Goal: Transaction & Acquisition: Purchase product/service

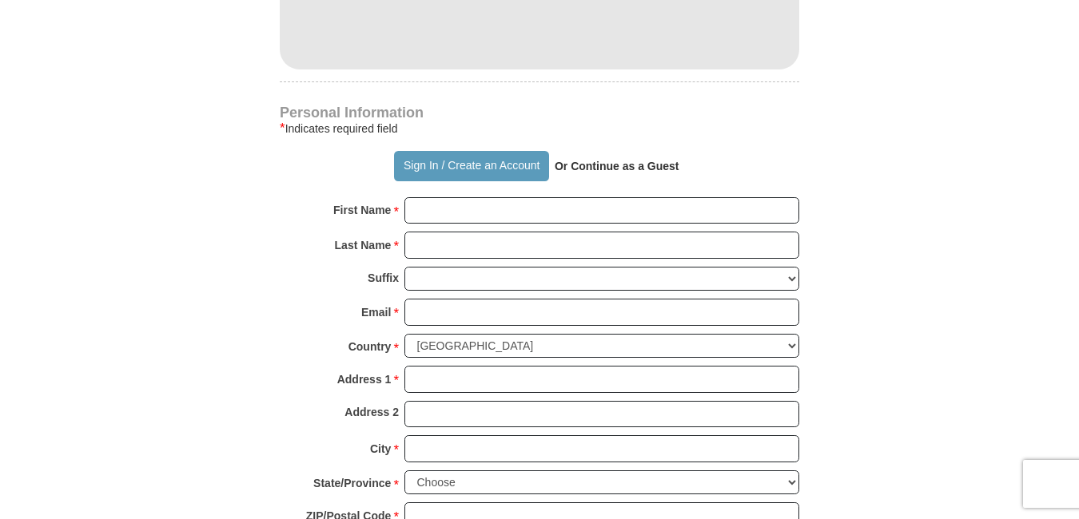
scroll to position [1123, 0]
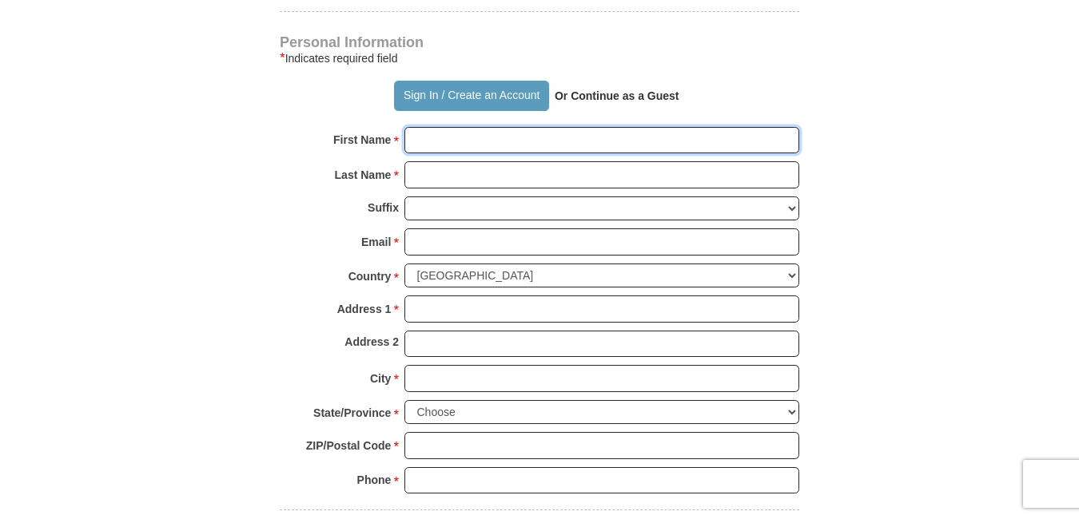
click at [641, 127] on input "First Name *" at bounding box center [601, 140] width 395 height 27
paste input "[PERSON_NAME]"
type input "[PERSON_NAME]"
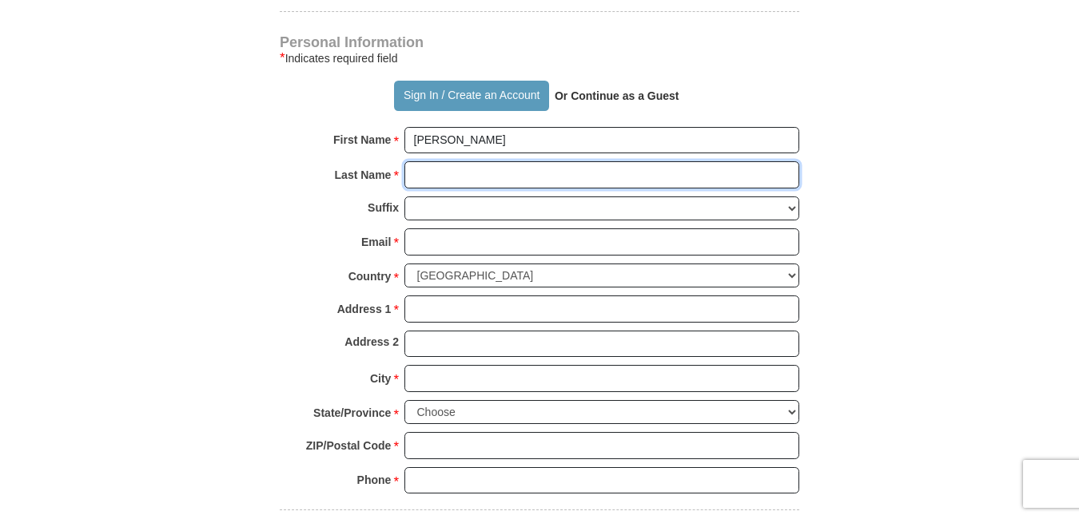
click at [444, 161] on input "Last Name *" at bounding box center [601, 174] width 395 height 27
paste input "[PERSON_NAME]"
type input "[PERSON_NAME]"
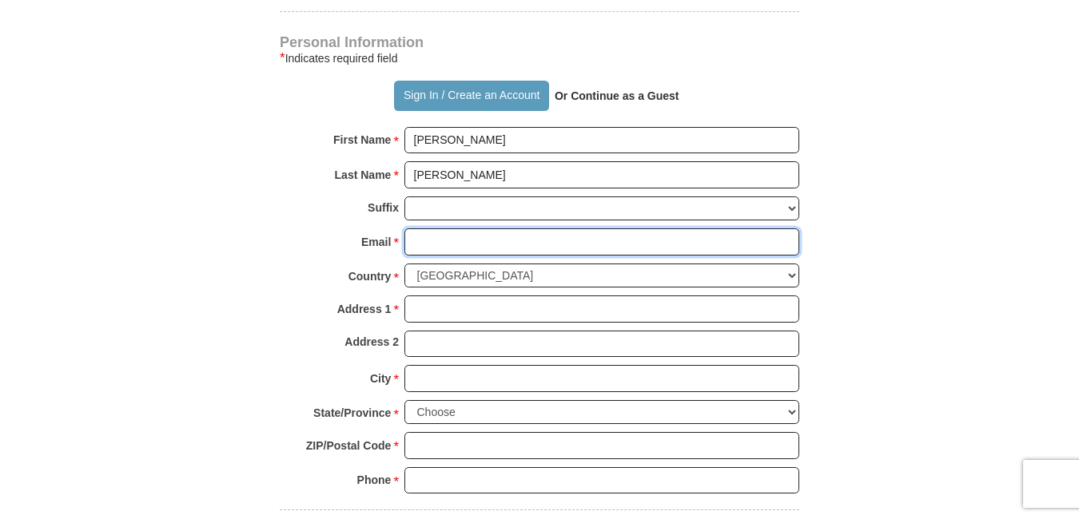
click at [465, 229] on input "Email *" at bounding box center [601, 242] width 395 height 27
paste input "[EMAIL_ADDRESS][DOMAIN_NAME]"
type input "[EMAIL_ADDRESS][DOMAIN_NAME]"
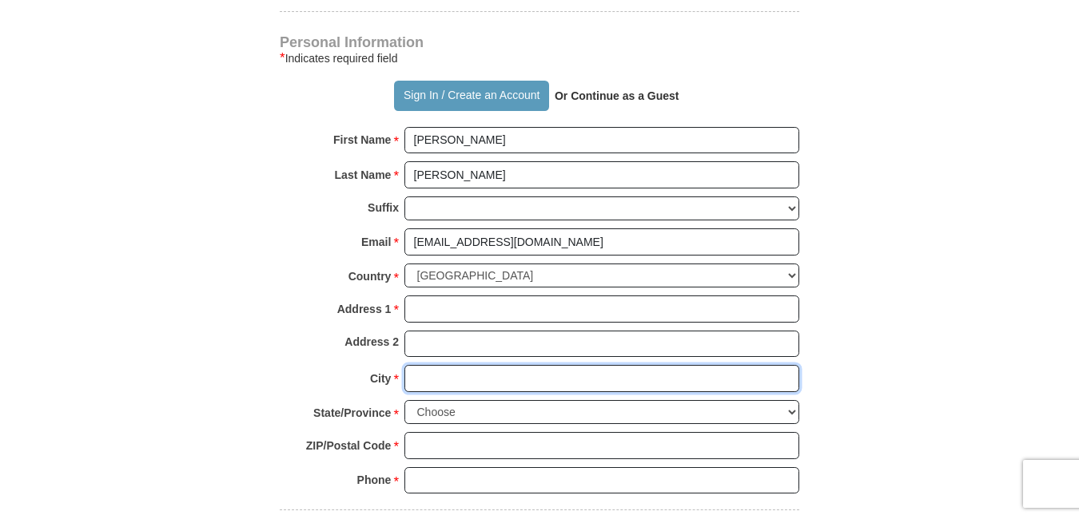
click at [467, 365] on input "City *" at bounding box center [601, 378] width 395 height 27
paste input "[GEOGRAPHIC_DATA]"
type input "[GEOGRAPHIC_DATA]"
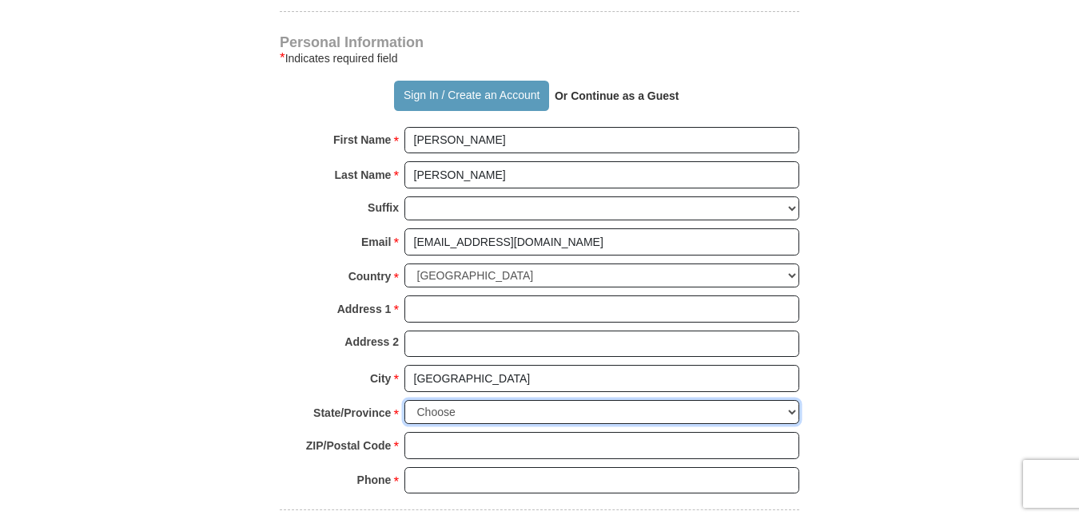
click at [795, 400] on select "Choose [US_STATE] [US_STATE] [US_STATE] [US_STATE] [US_STATE] Armed Forces Amer…" at bounding box center [601, 412] width 395 height 25
select select "VA"
click at [404, 400] on select "Choose [US_STATE] [US_STATE] [US_STATE] [US_STATE] [US_STATE] Armed Forces Amer…" at bounding box center [601, 412] width 395 height 25
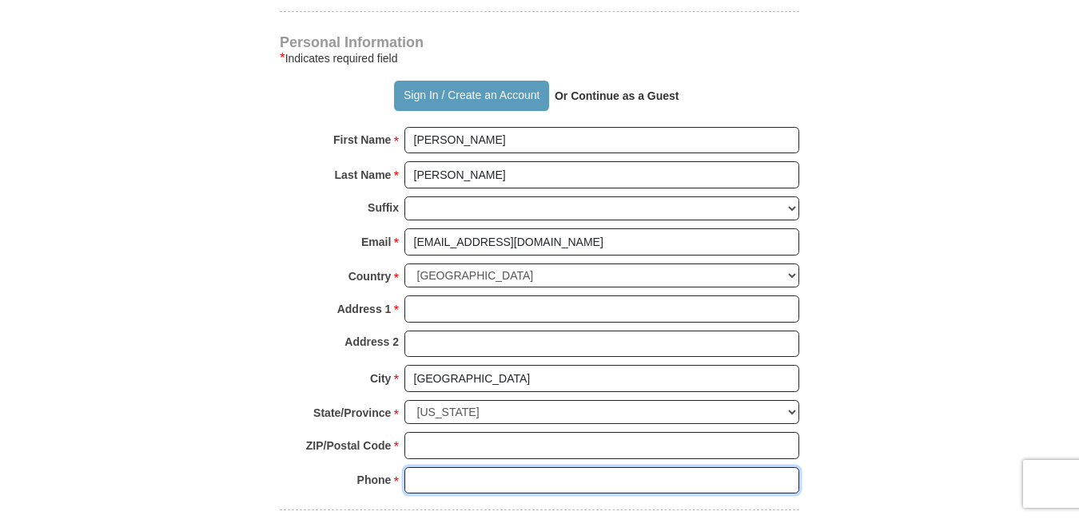
click at [440, 467] on input "Phone * *" at bounding box center [601, 480] width 395 height 27
paste input "0000000000"
type input "0000000000"
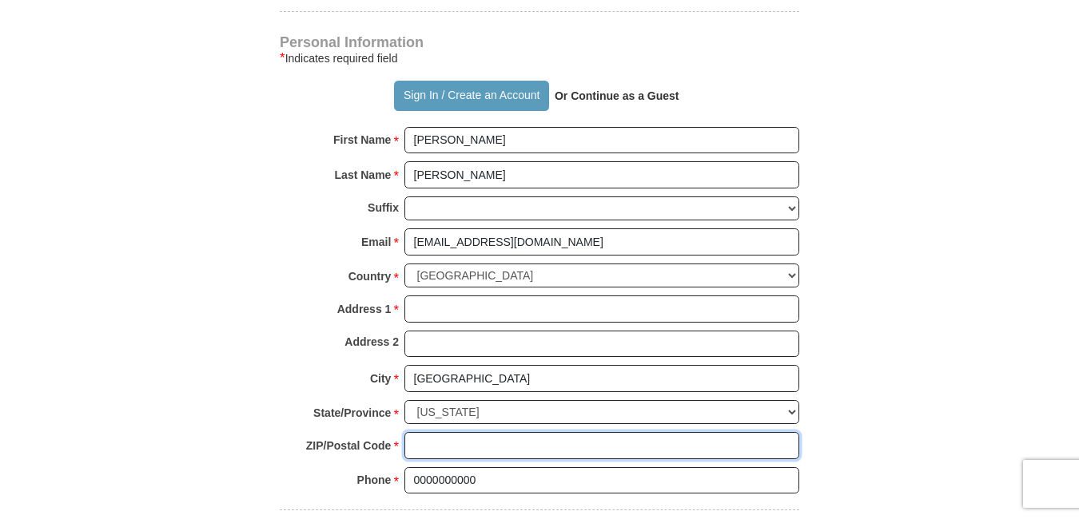
click at [443, 432] on input "ZIP/Postal Code *" at bounding box center [601, 445] width 395 height 27
paste input "22202"
type input "22202"
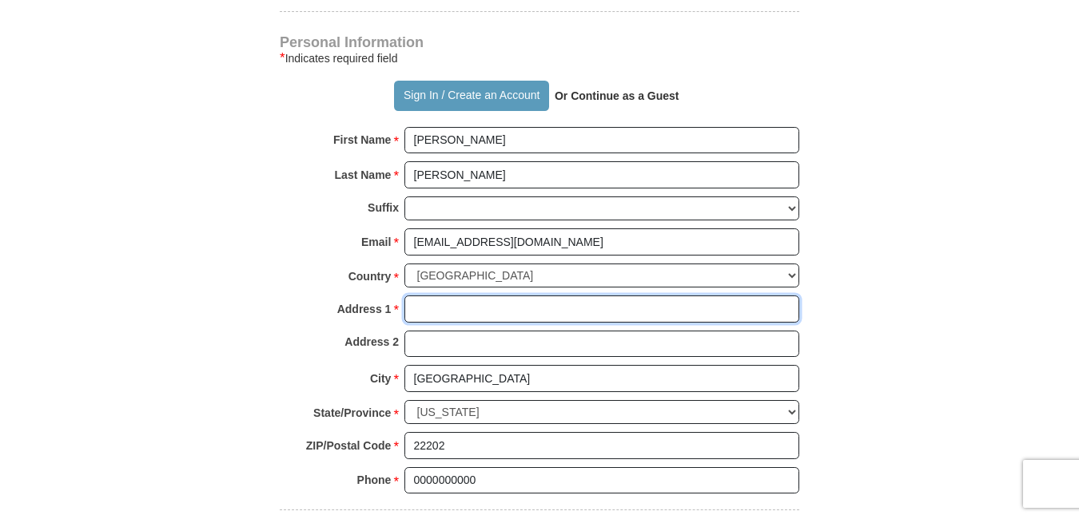
click at [432, 296] on input "Address 1 *" at bounding box center [601, 309] width 395 height 27
paste input "[STREET_ADDRESS]"
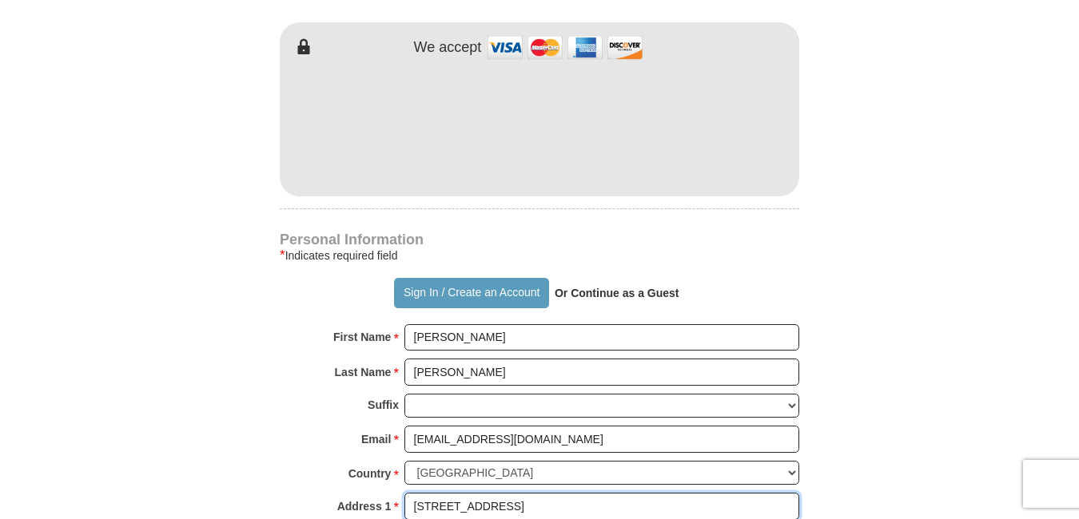
scroll to position [769, 0]
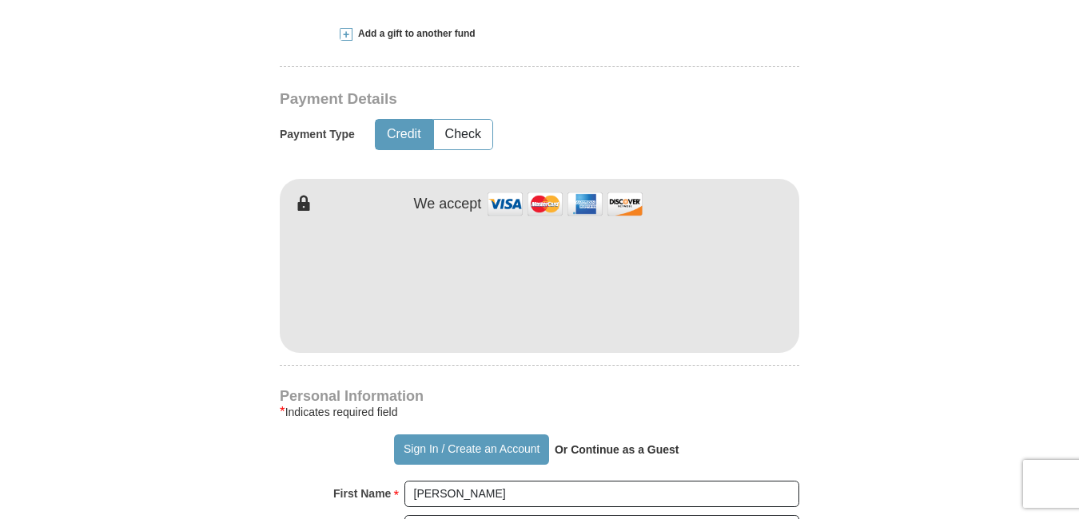
type input "[STREET_ADDRESS]"
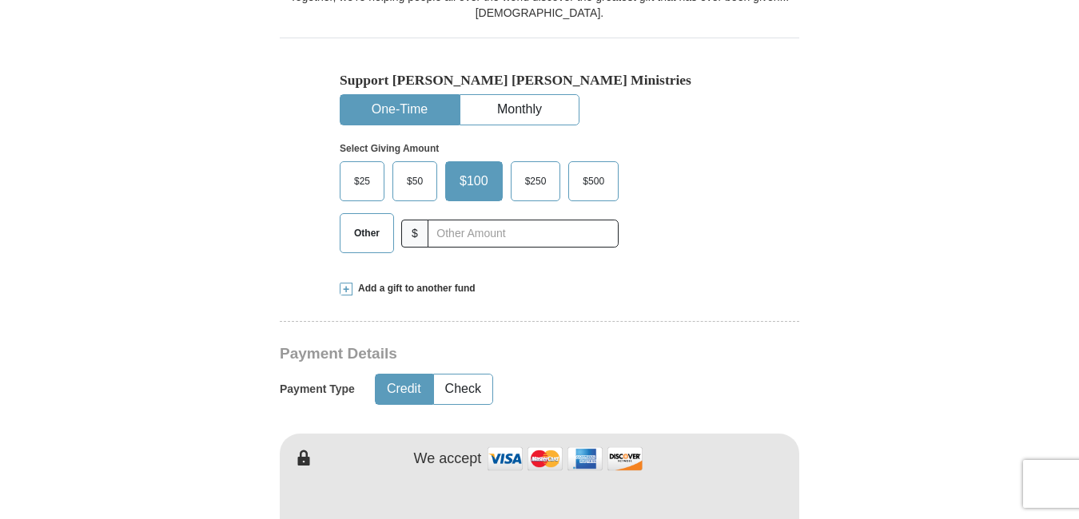
scroll to position [543, 0]
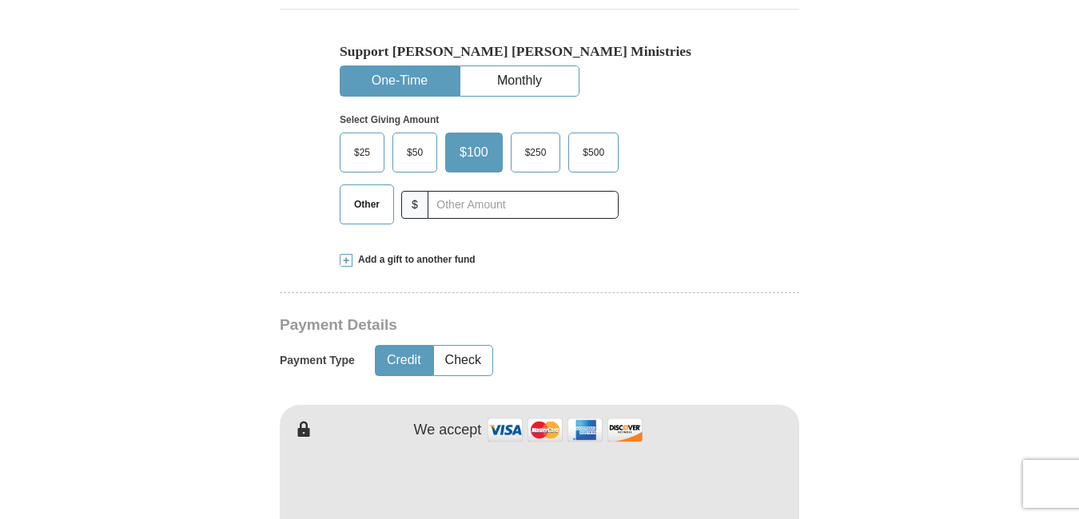
click at [380, 193] on span "Other" at bounding box center [367, 205] width 42 height 24
click at [0, 0] on input "Other" at bounding box center [0, 0] width 0 height 0
click at [368, 253] on span "Add a gift to another fund" at bounding box center [413, 260] width 123 height 14
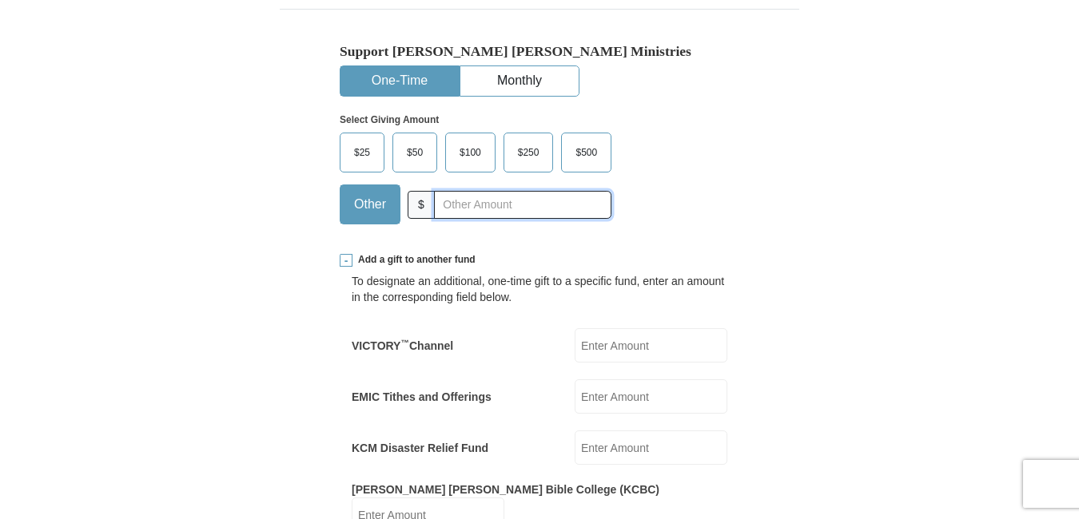
click at [454, 191] on input "text" at bounding box center [522, 205] width 177 height 28
paste input "5.00"
type input "5.00"
click at [605, 380] on input "EMIC Tithes and Offerings" at bounding box center [650, 397] width 153 height 34
paste input "5.00"
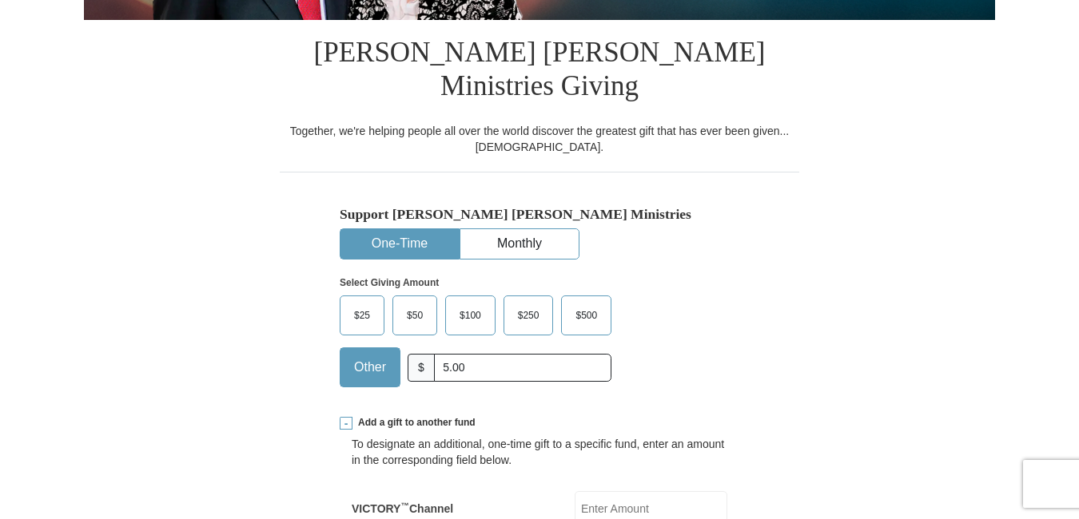
scroll to position [365, 0]
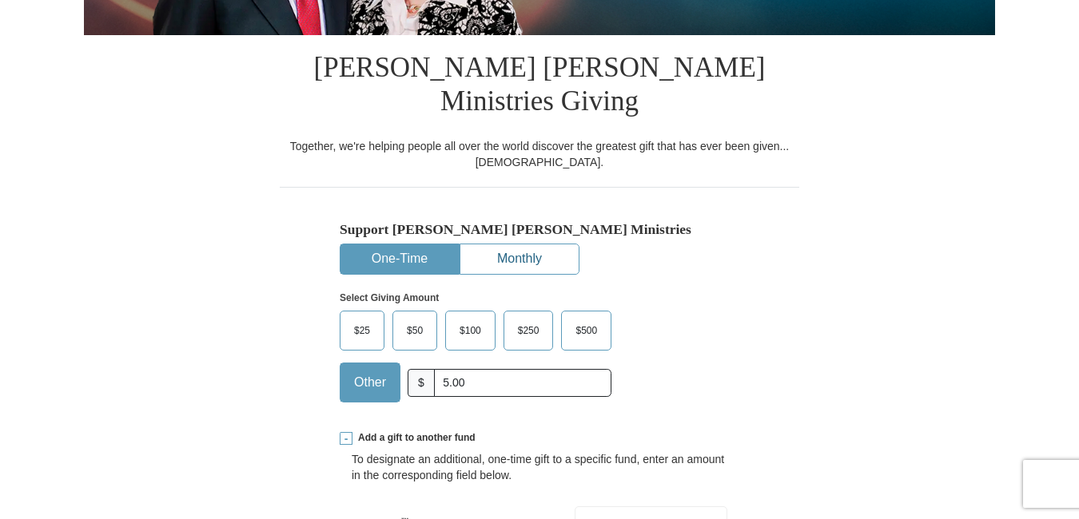
type input "5.00"
click at [503, 244] on button "Monthly" at bounding box center [519, 259] width 118 height 30
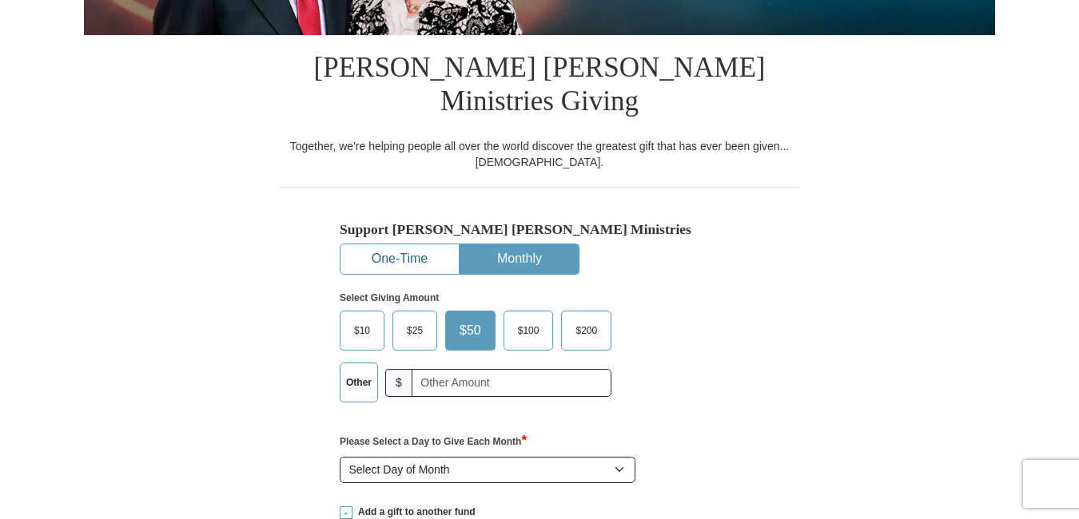
click at [412, 244] on button "One-Time" at bounding box center [399, 259] width 118 height 30
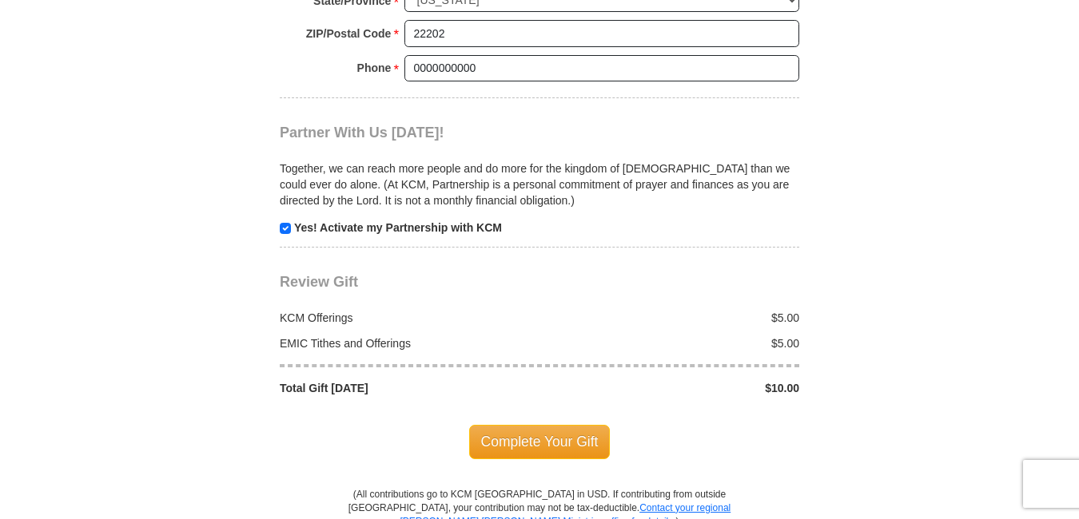
scroll to position [1832, 0]
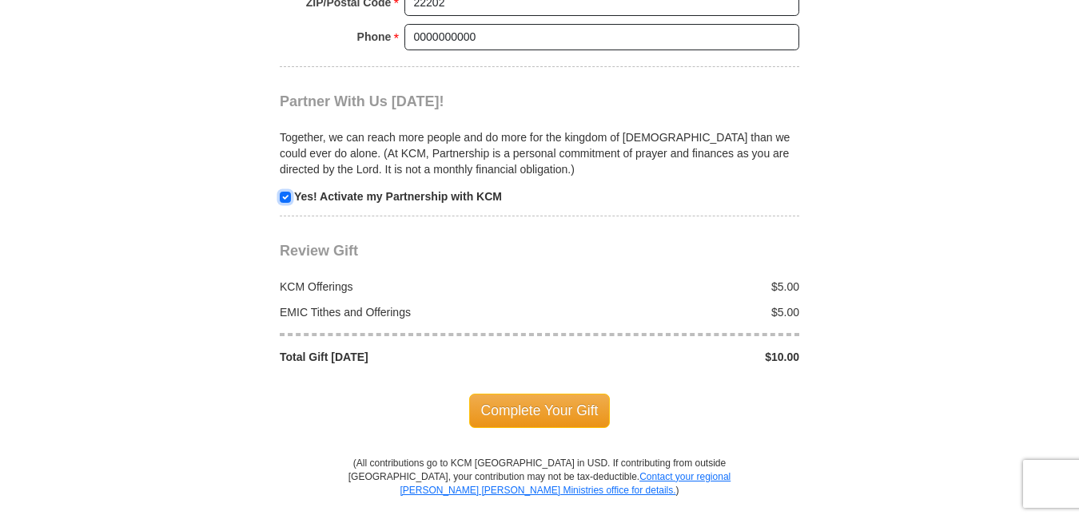
click at [283, 192] on input "checkbox" at bounding box center [285, 197] width 11 height 11
checkbox input "false"
click at [507, 394] on span "Complete Your Gift" at bounding box center [539, 411] width 141 height 34
